Goal: Check status: Check status

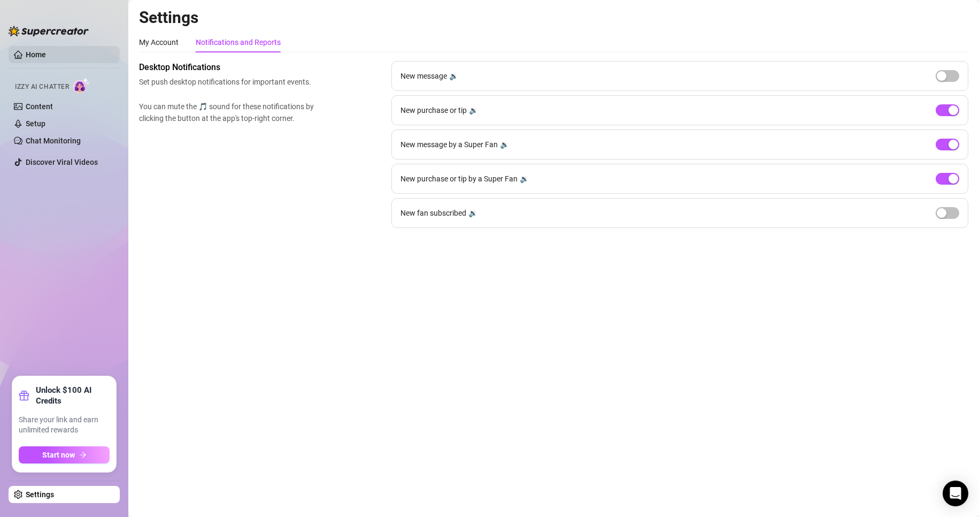
click at [46, 51] on link "Home" at bounding box center [36, 54] width 20 height 9
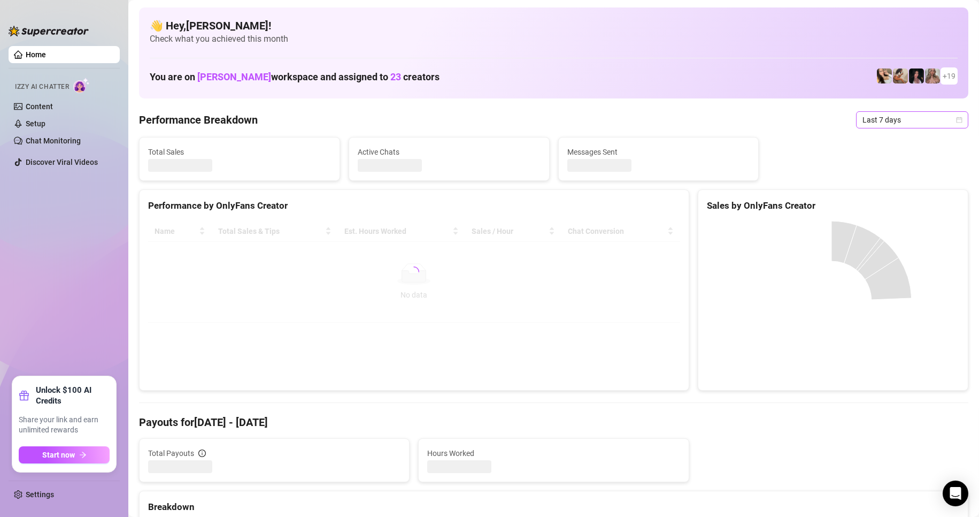
click at [882, 120] on span "Last 7 days" at bounding box center [912, 120] width 99 height 16
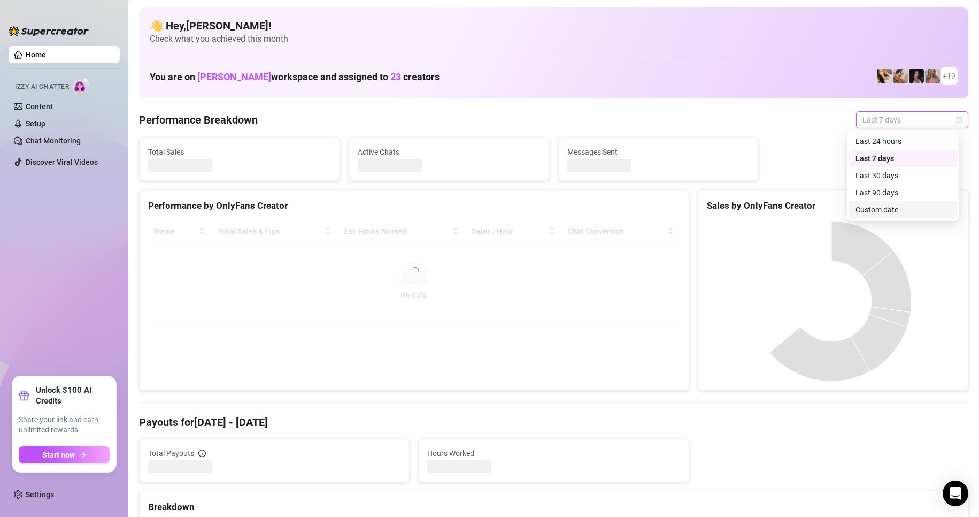
click at [895, 208] on div "Custom date" at bounding box center [903, 210] width 95 height 12
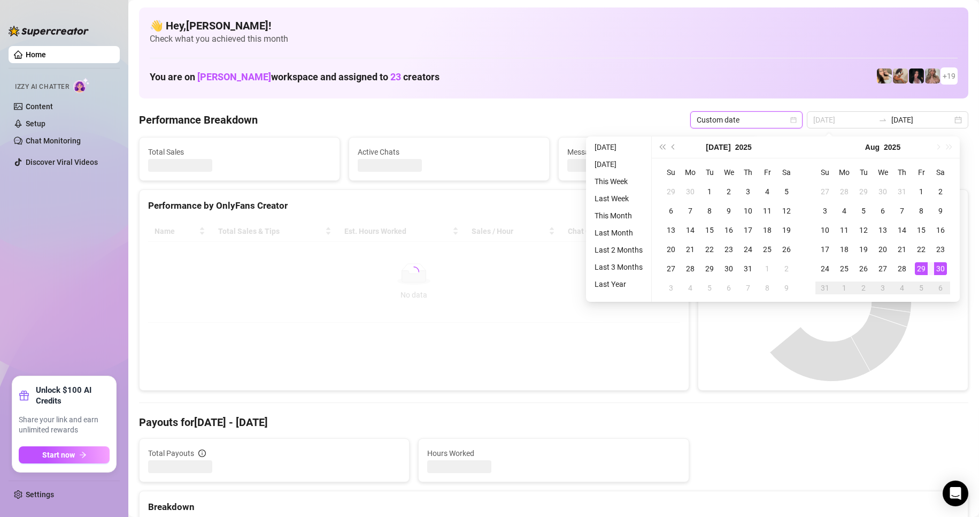
type input "[DATE]"
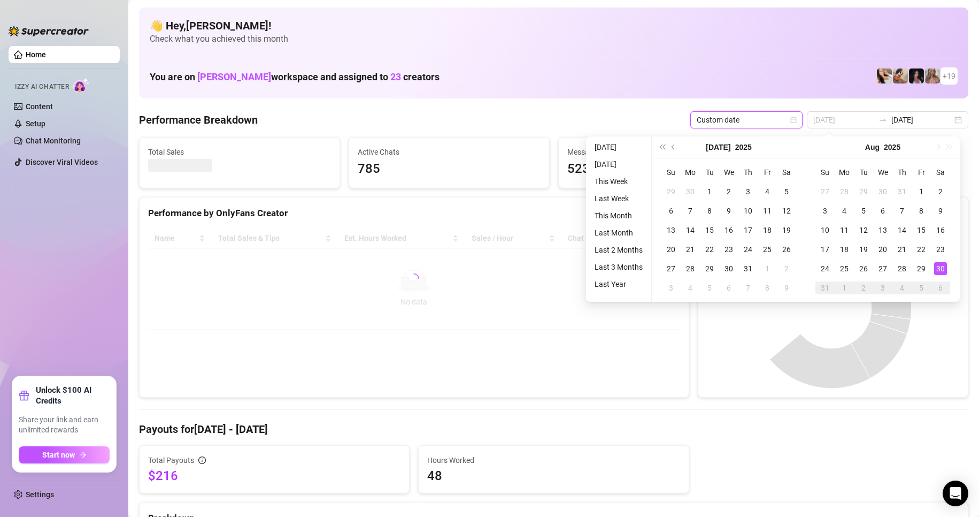
click at [940, 268] on div "30" at bounding box center [941, 268] width 13 height 13
click at [940, 267] on div "30" at bounding box center [941, 268] width 13 height 13
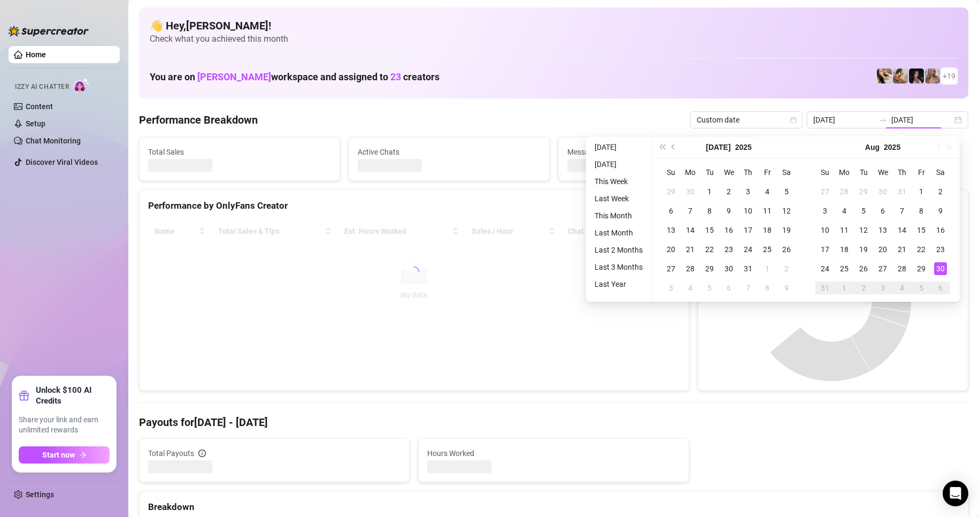
type input "[DATE]"
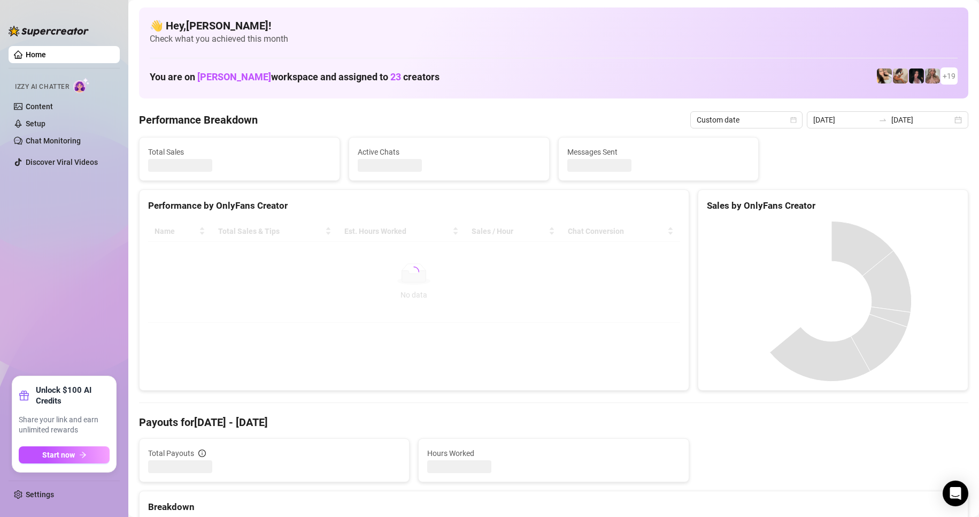
click at [945, 300] on canvas at bounding box center [831, 301] width 249 height 160
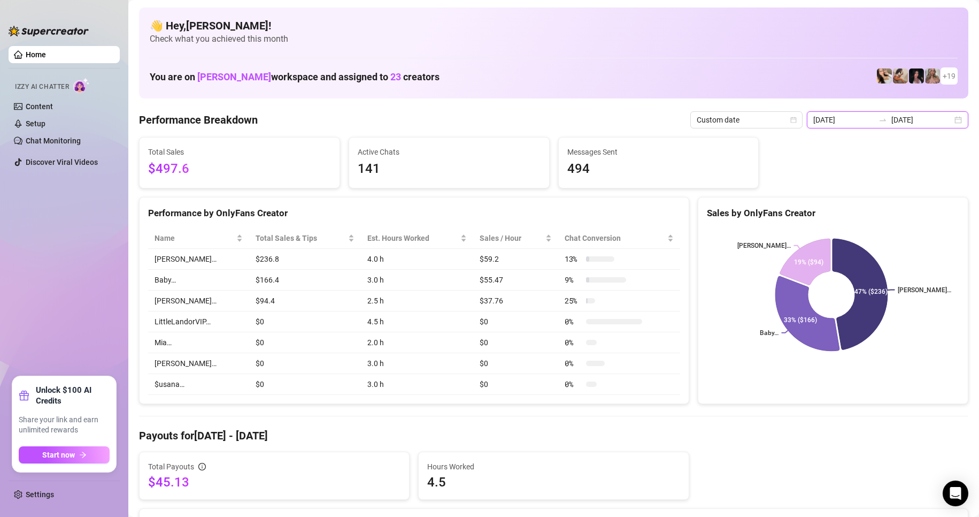
click at [899, 125] on input "[DATE]" at bounding box center [922, 120] width 61 height 12
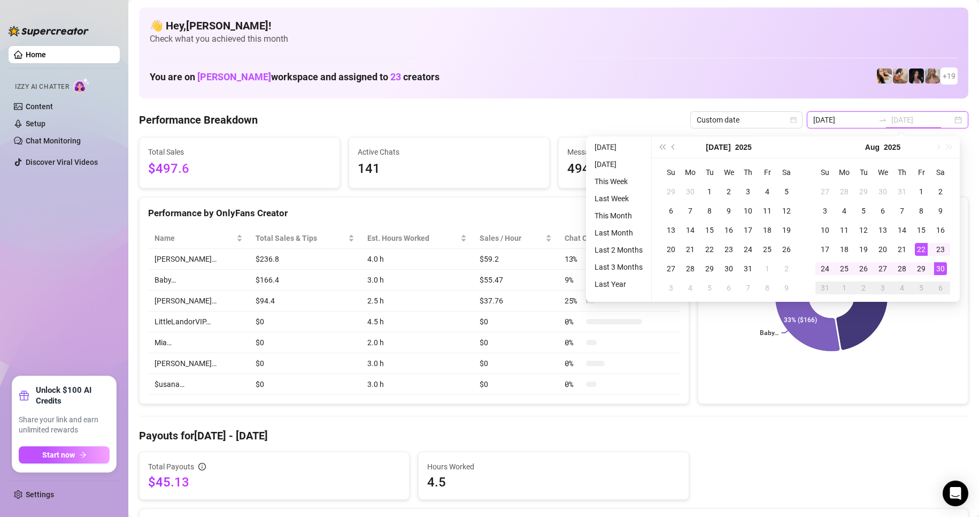
type input "[DATE]"
click at [942, 268] on div "30" at bounding box center [941, 268] width 13 height 13
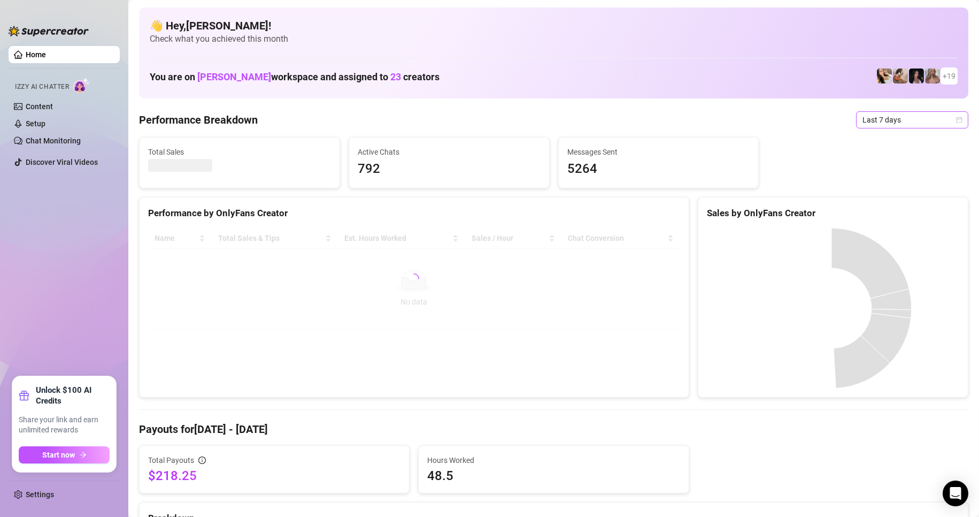
click at [868, 121] on span "Last 7 days" at bounding box center [912, 120] width 99 height 16
click at [889, 206] on div "Custom date" at bounding box center [903, 210] width 95 height 12
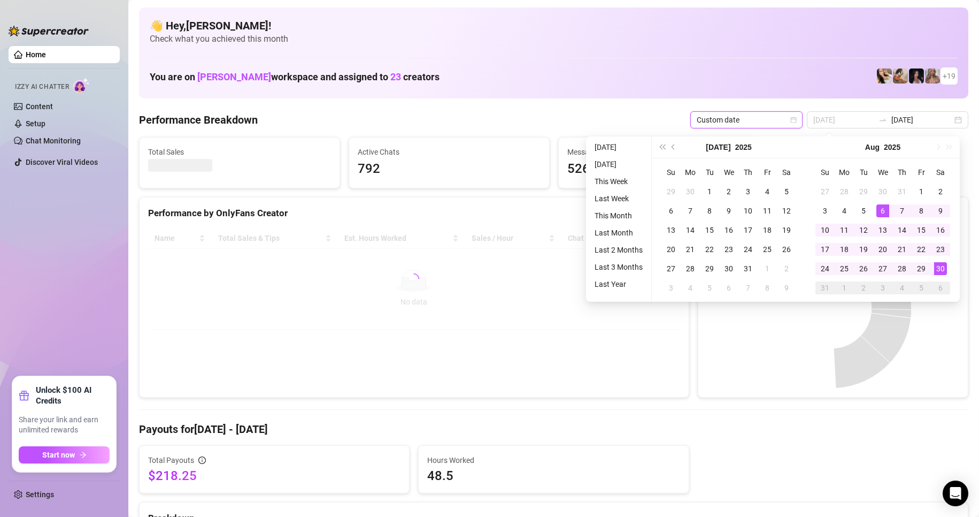
type input "[DATE]"
click at [939, 266] on div "30" at bounding box center [941, 268] width 13 height 13
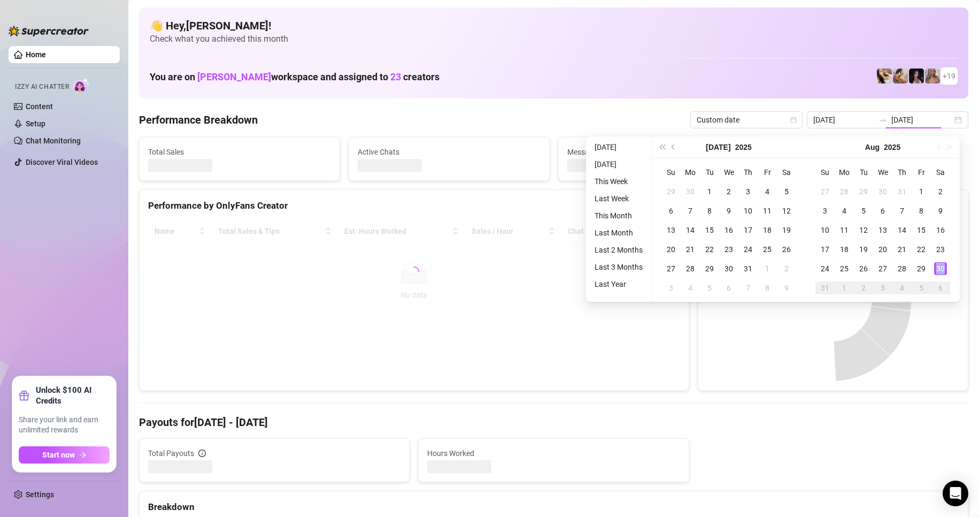
type input "[DATE]"
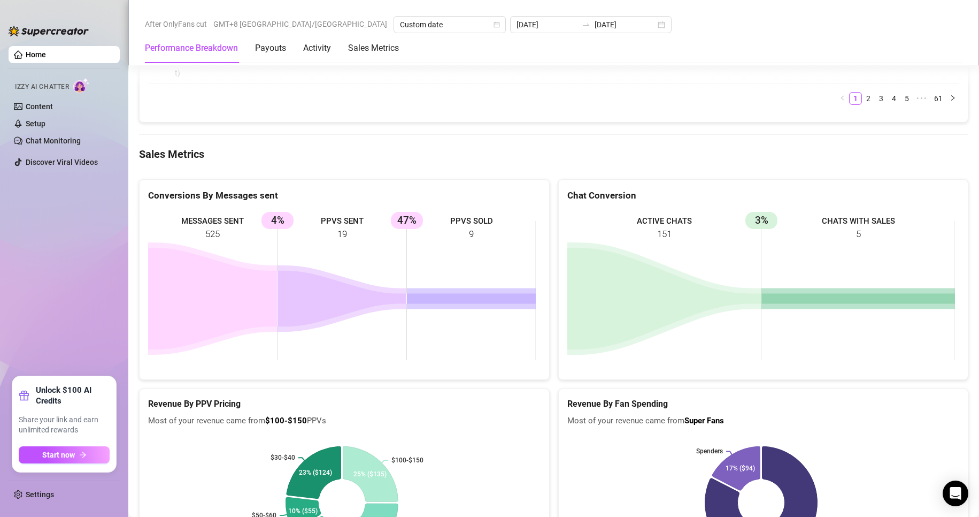
scroll to position [2033, 0]
